Goal: Information Seeking & Learning: Learn about a topic

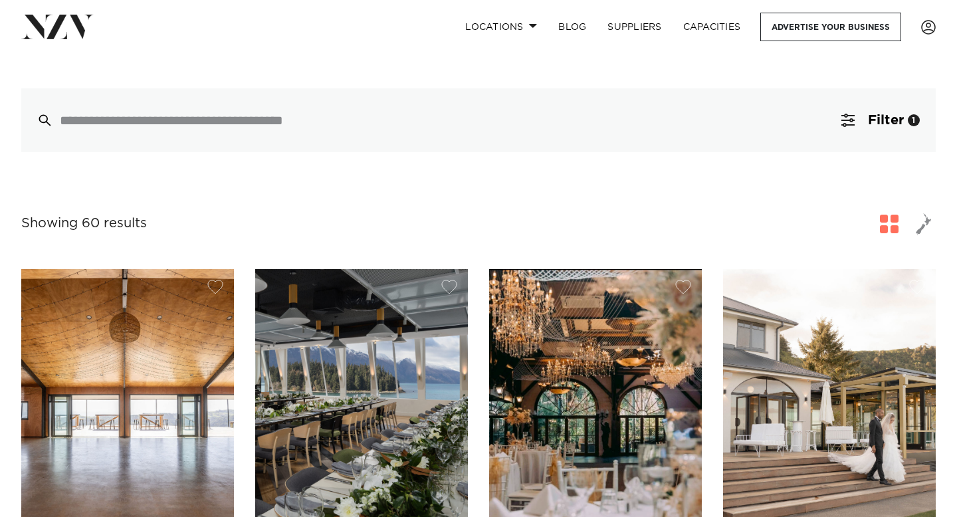
scroll to position [73, 0]
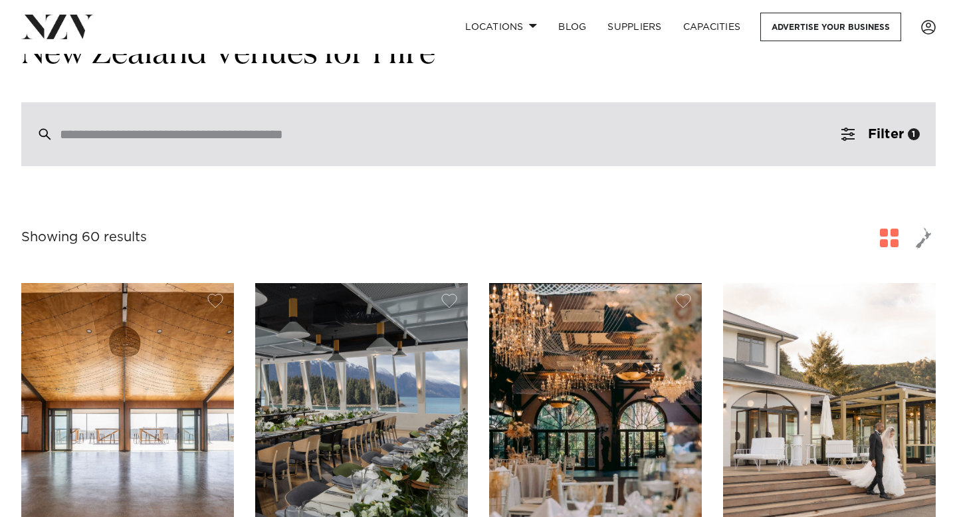
click at [606, 142] on input "search" at bounding box center [450, 134] width 781 height 15
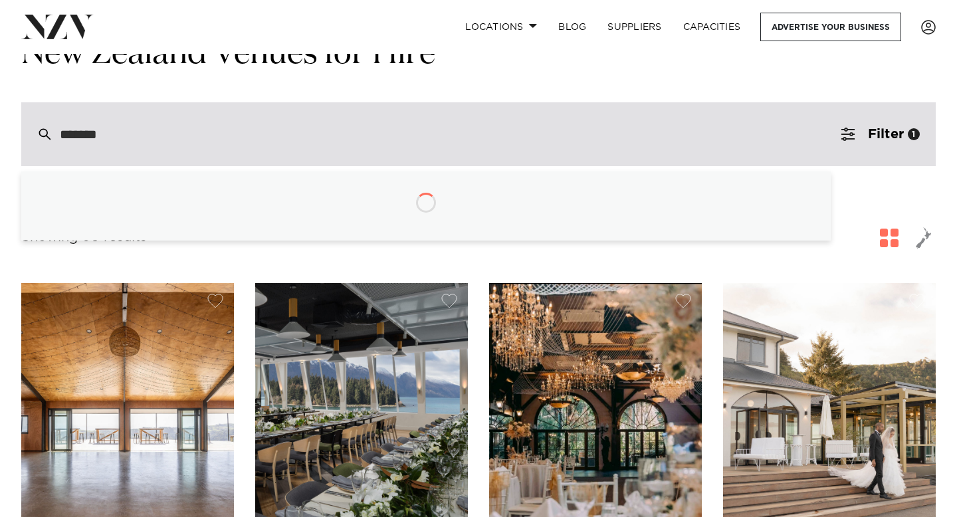
type input "********"
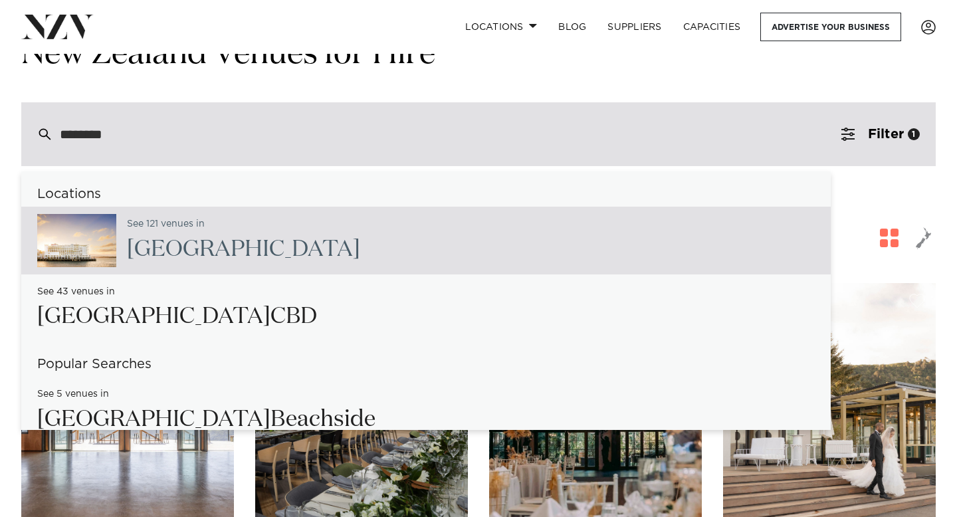
click at [372, 263] on div "See 121 venues in Auckland" at bounding box center [426, 241] width 810 height 68
type input "**********"
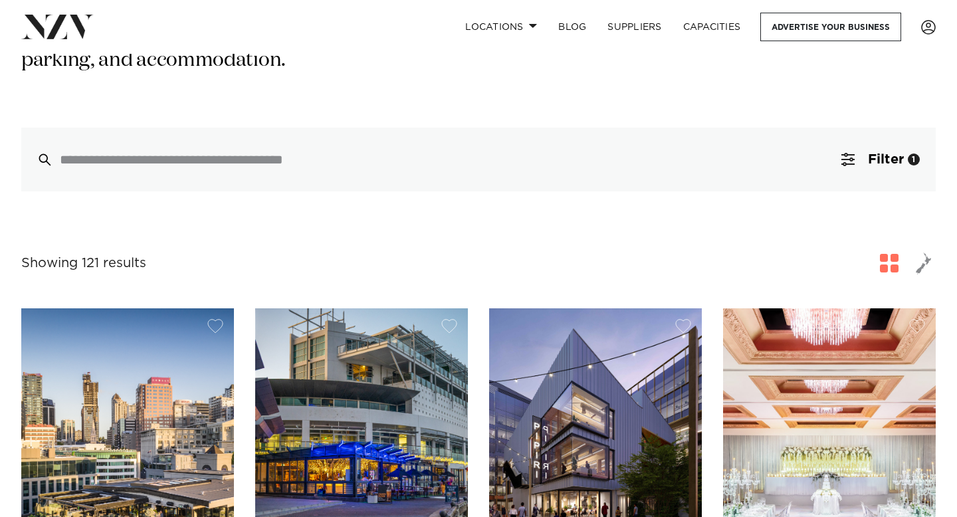
scroll to position [285, 0]
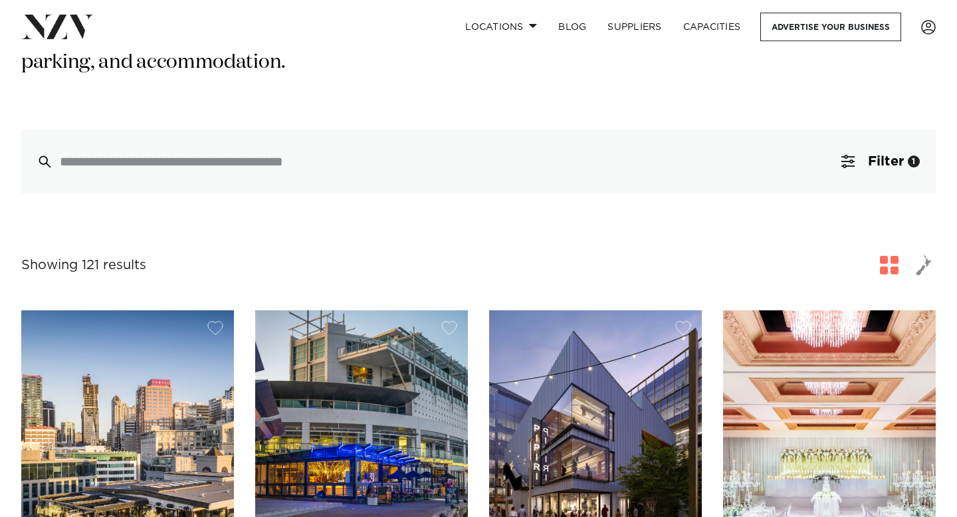
click at [465, 156] on div at bounding box center [478, 162] width 915 height 64
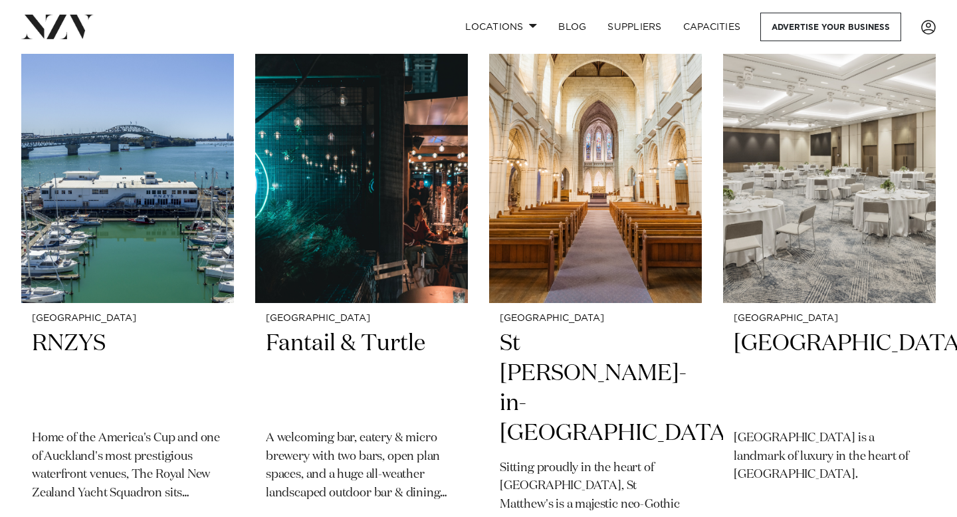
scroll to position [1169, 0]
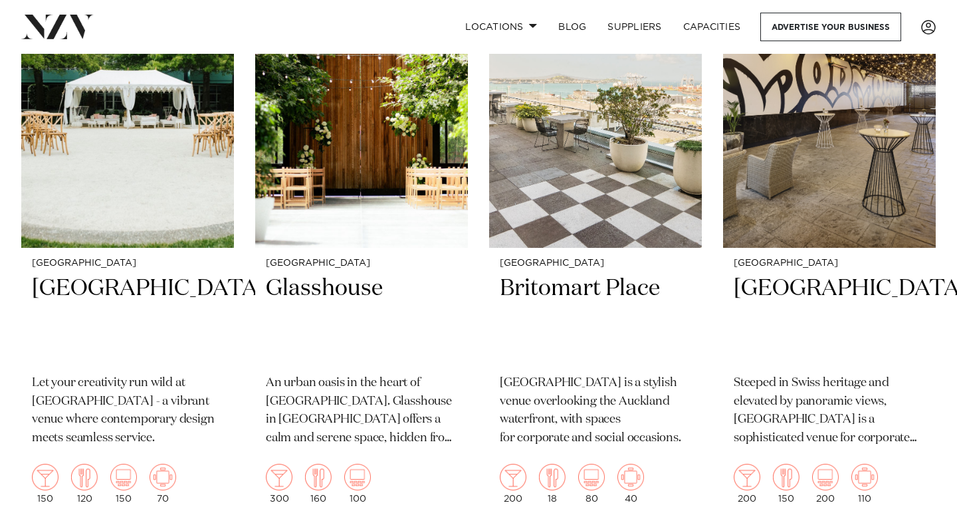
scroll to position [2653, 0]
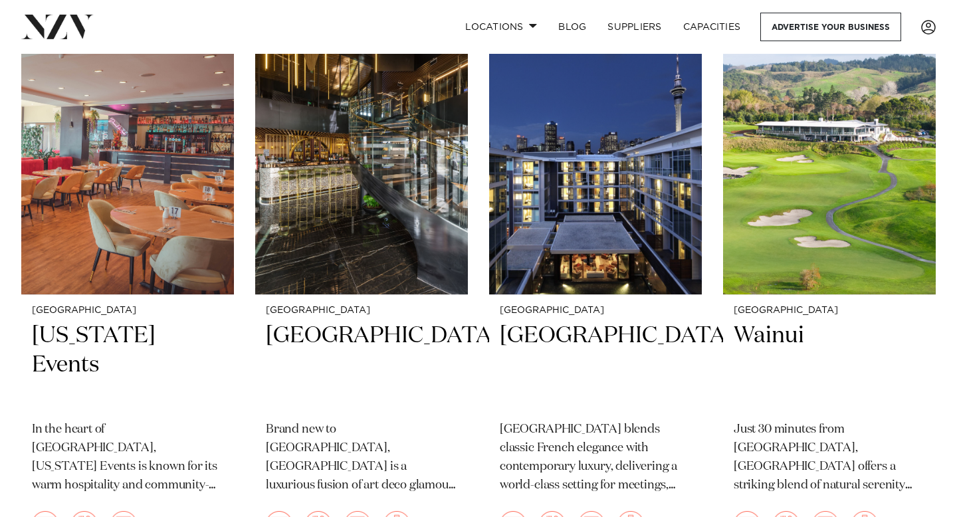
scroll to position [2913, 0]
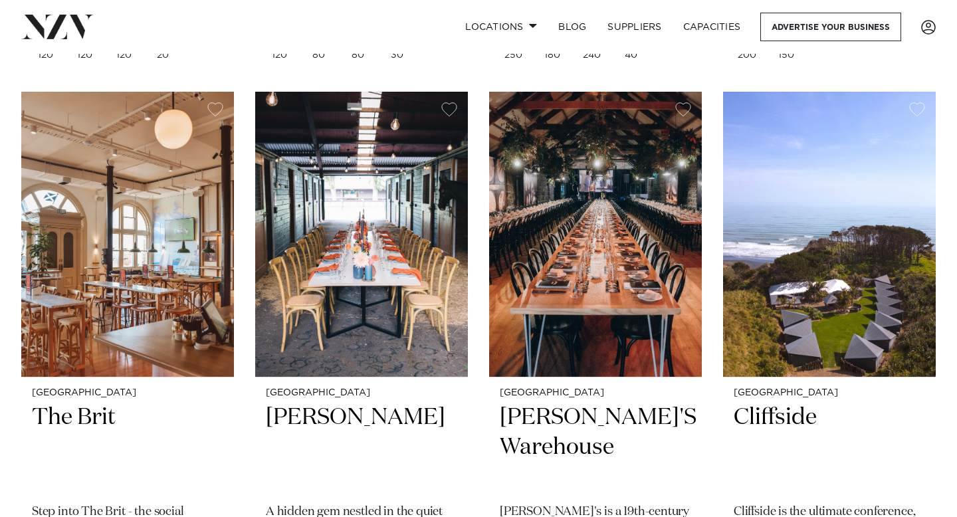
scroll to position [13731, 0]
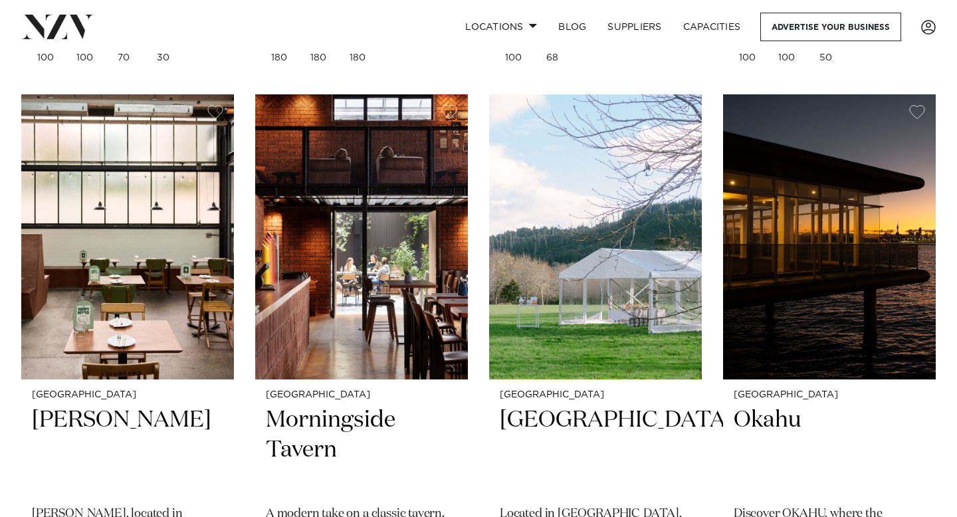
scroll to position [15459, 0]
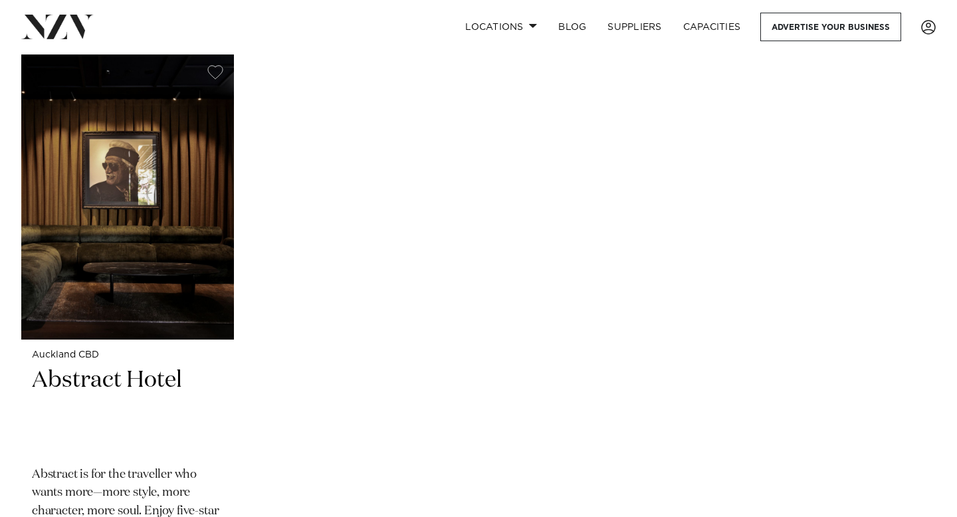
scroll to position [17774, 0]
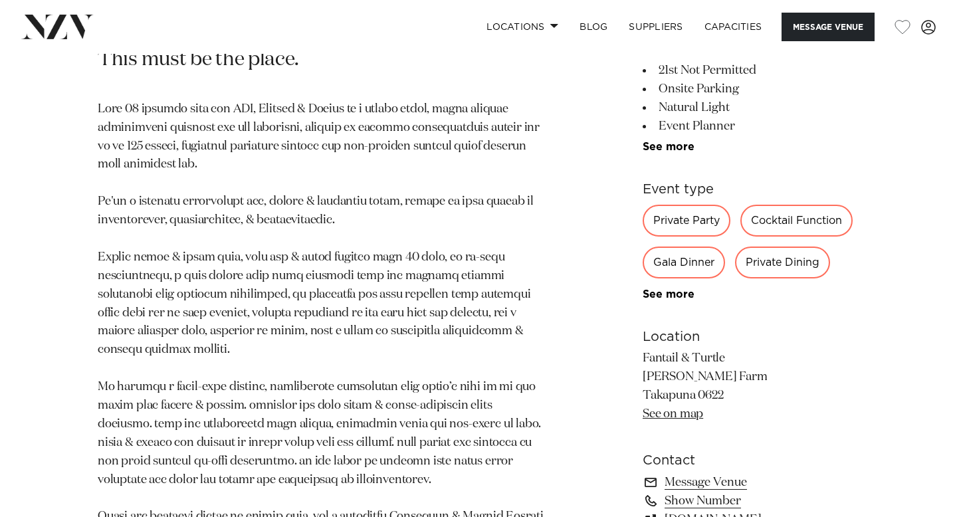
scroll to position [632, 0]
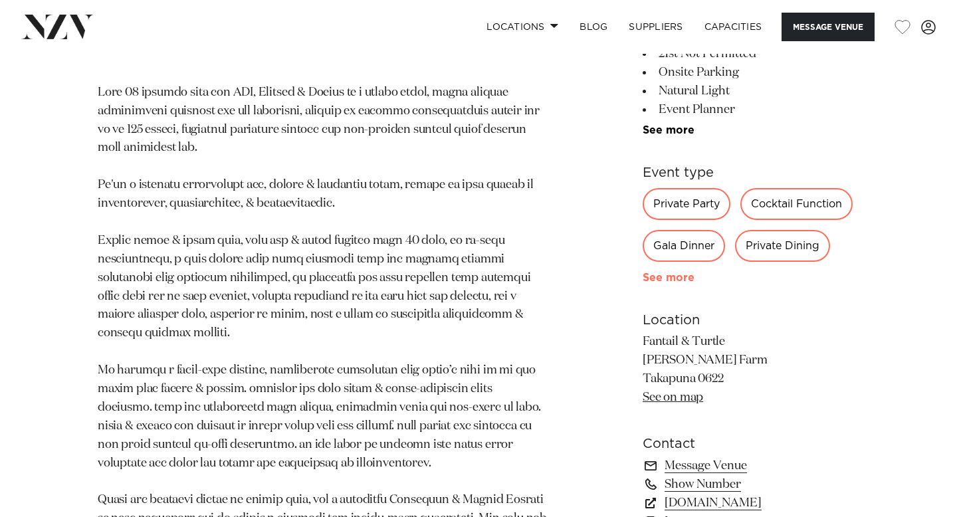
click at [670, 275] on link "See more" at bounding box center [695, 278] width 104 height 11
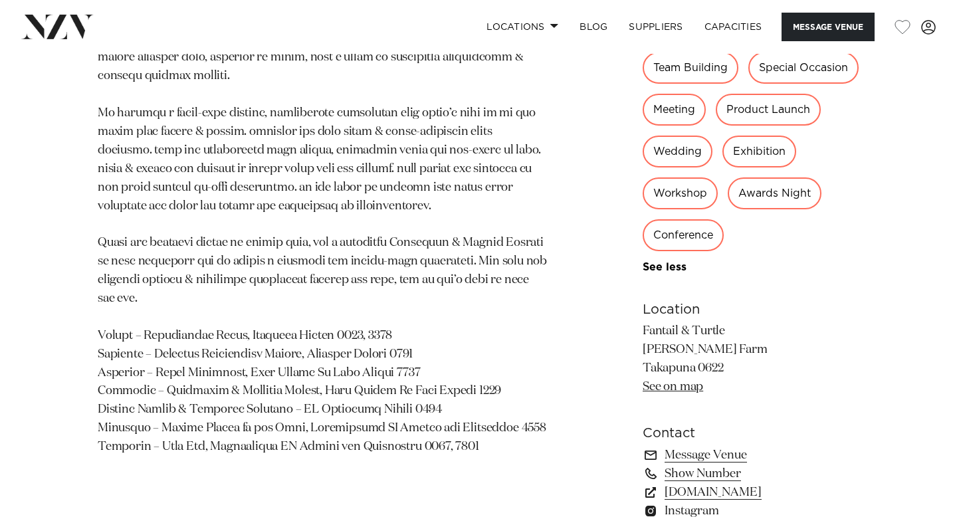
scroll to position [922, 0]
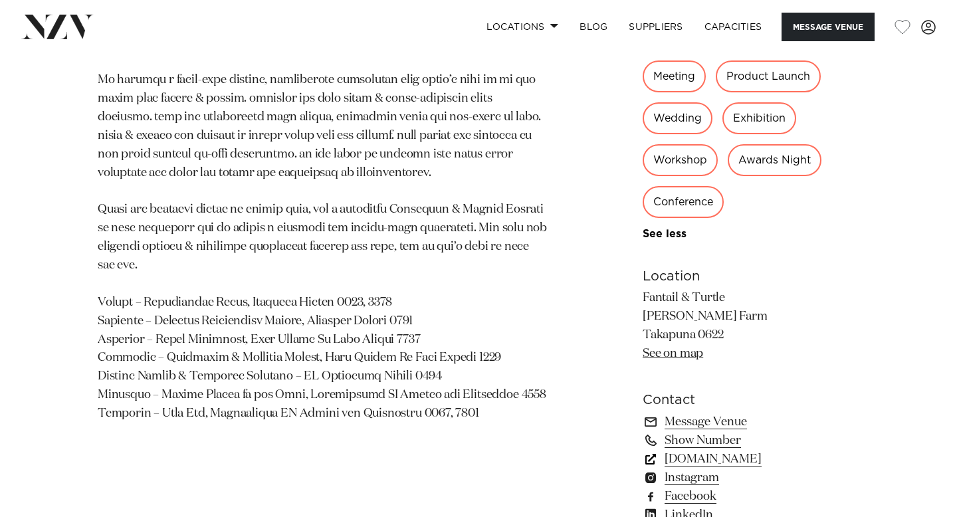
click at [749, 458] on link "www.fantailandturtle.co.nz" at bounding box center [751, 459] width 217 height 19
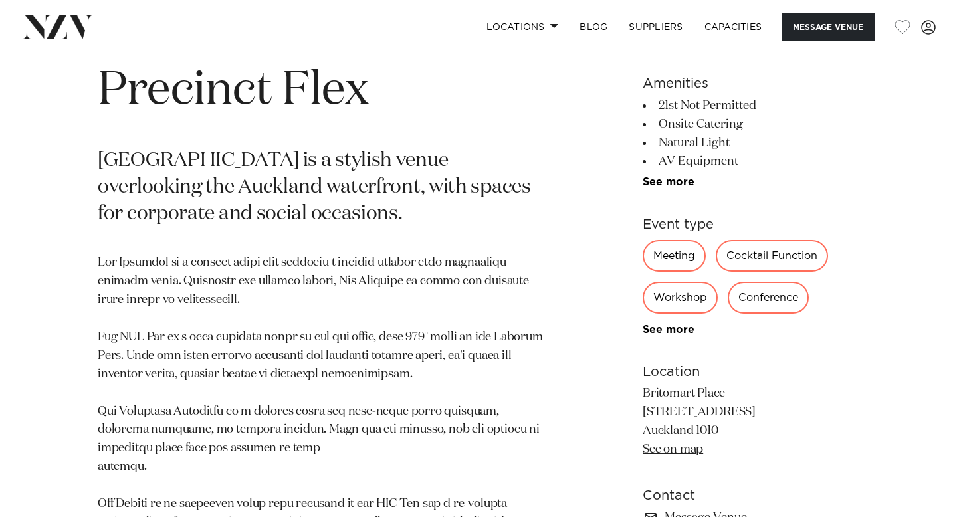
scroll to position [576, 0]
click at [649, 316] on div "Meeting Cocktail Function Workshop Conference Private Party Wedding Product Lau…" at bounding box center [751, 287] width 217 height 96
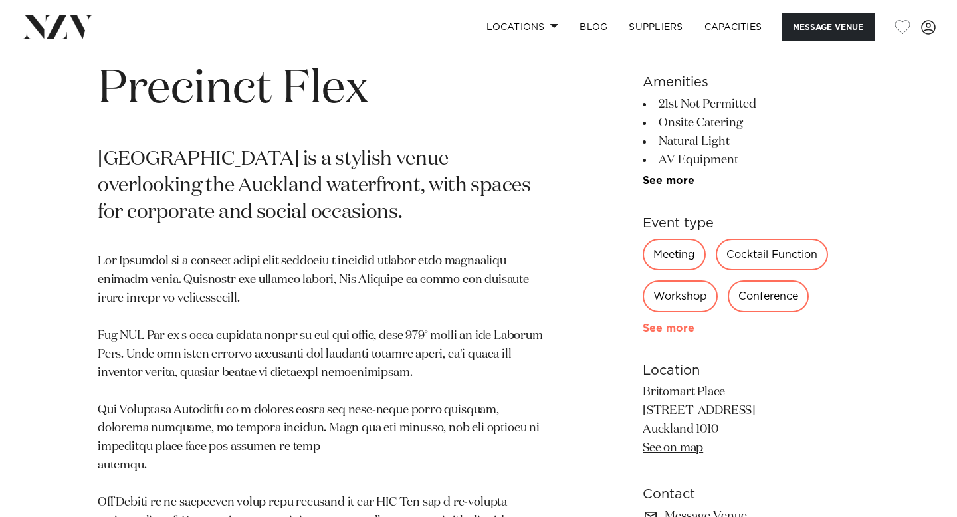
click at [652, 327] on link "See more" at bounding box center [695, 328] width 104 height 11
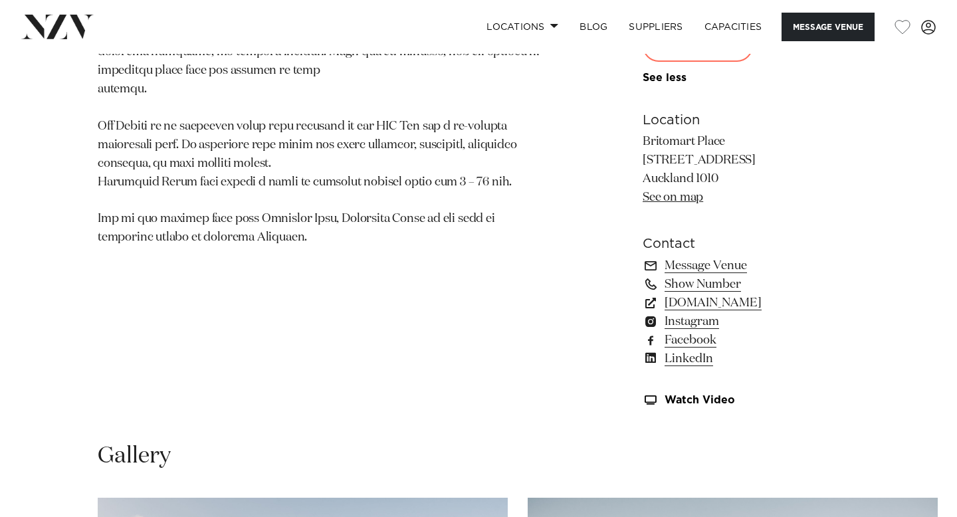
scroll to position [965, 0]
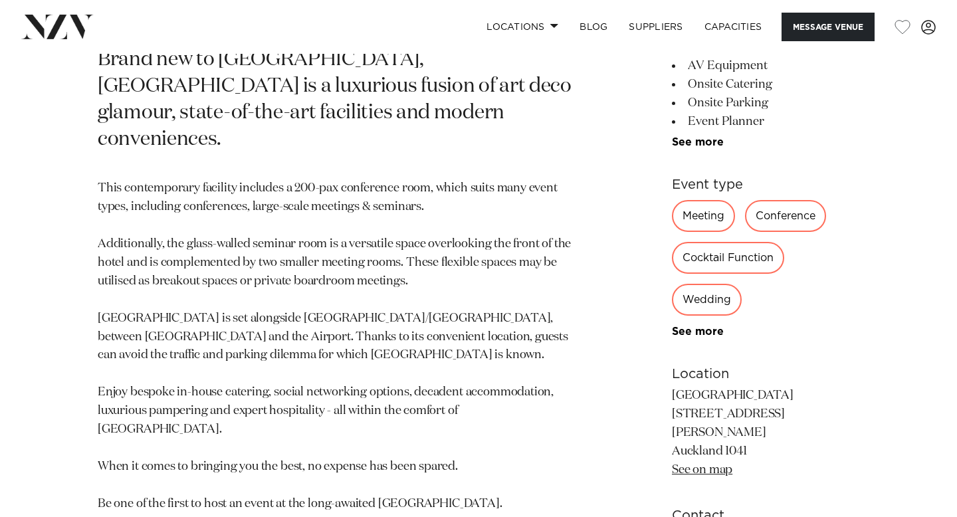
scroll to position [654, 0]
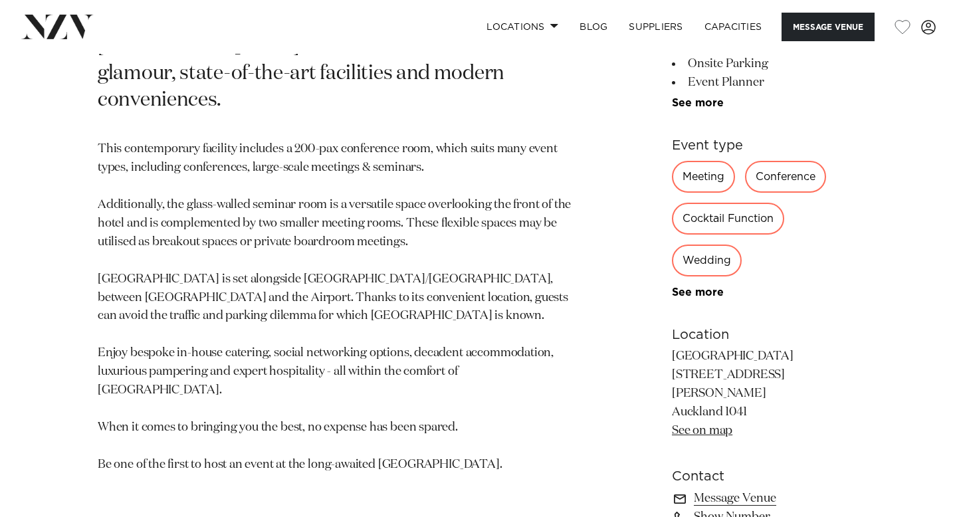
click at [679, 245] on div "Meeting Conference Cocktail Function Wedding Private Party Gala Dinner Workshop…" at bounding box center [765, 230] width 187 height 138
click at [679, 287] on div "See more" at bounding box center [765, 293] width 187 height 12
click at [681, 287] on link "See more" at bounding box center [724, 292] width 104 height 11
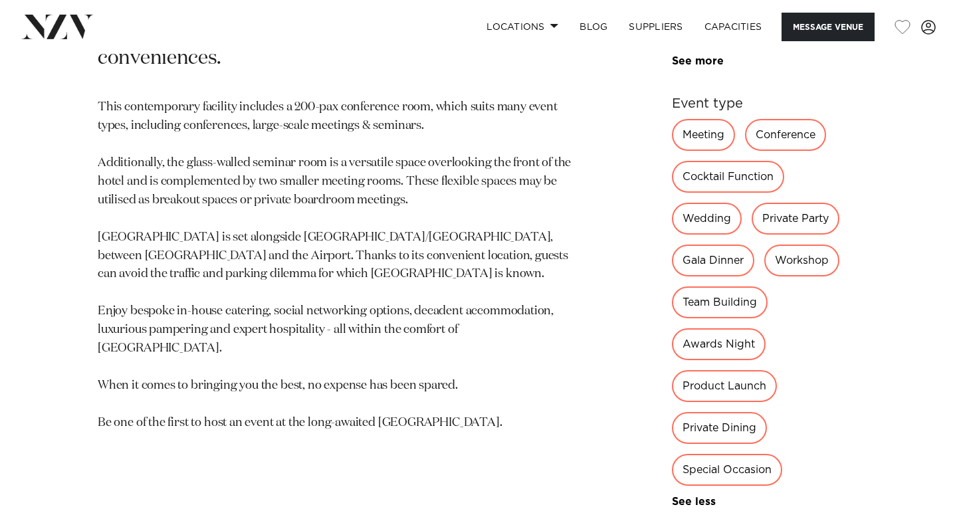
scroll to position [719, 0]
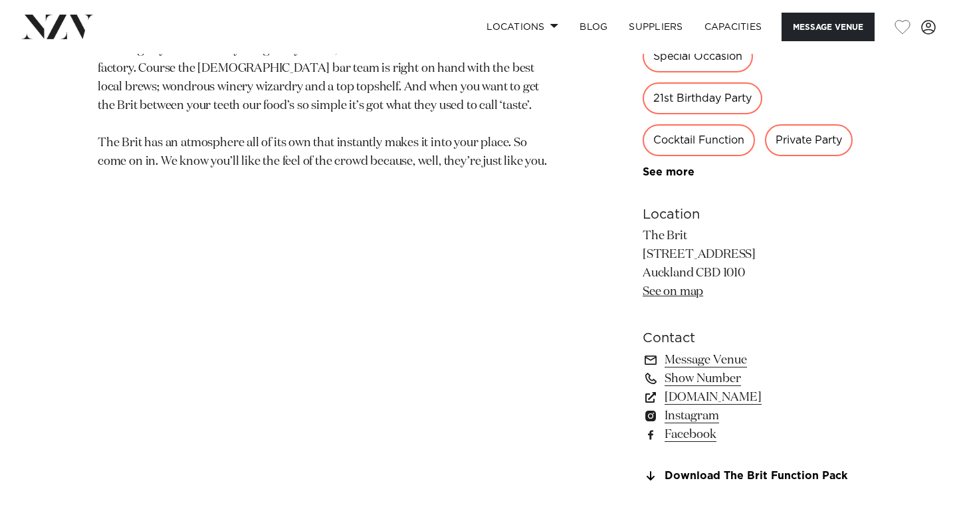
scroll to position [810, 0]
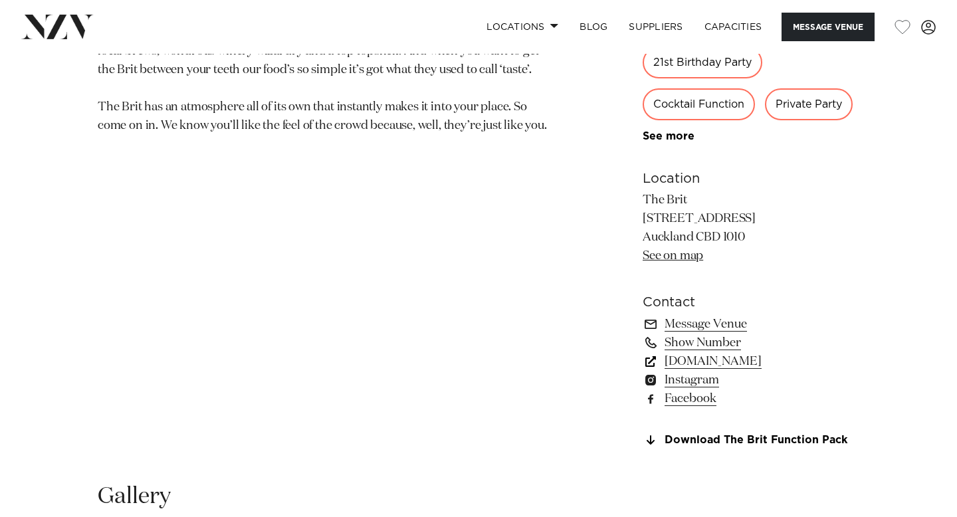
click at [754, 360] on link "[DOMAIN_NAME]" at bounding box center [751, 361] width 217 height 19
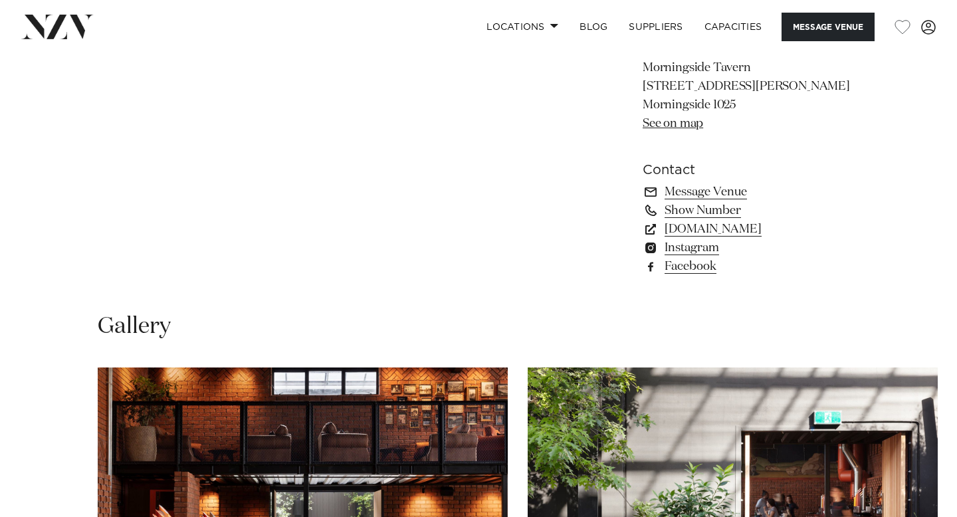
scroll to position [905, 0]
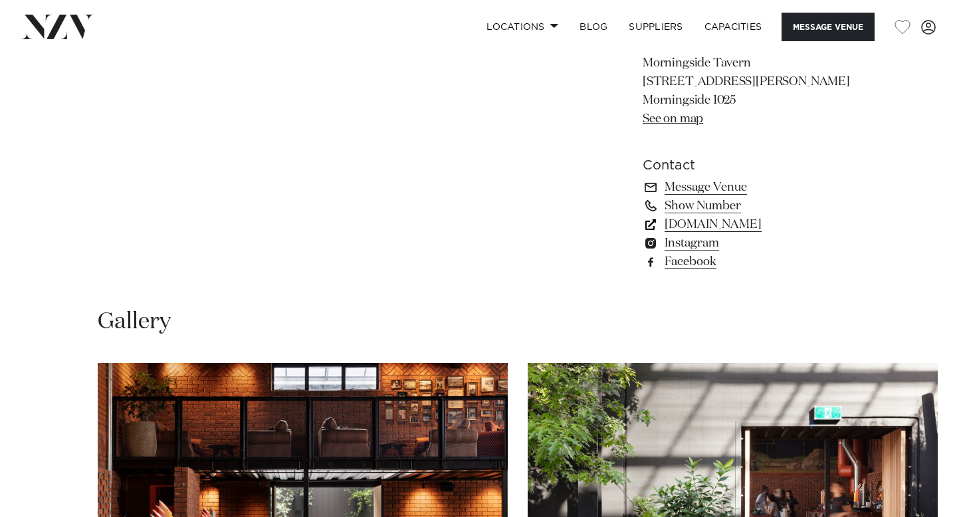
click at [735, 234] on link "[DOMAIN_NAME]" at bounding box center [751, 224] width 217 height 19
